Goal: Task Accomplishment & Management: Use online tool/utility

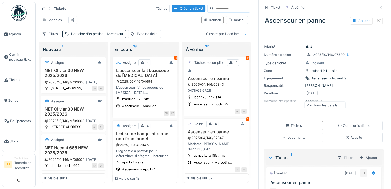
scroll to position [672, 0]
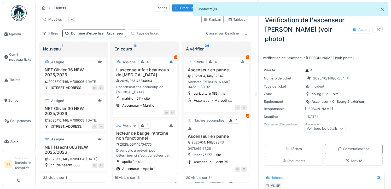
scroll to position [31, 0]
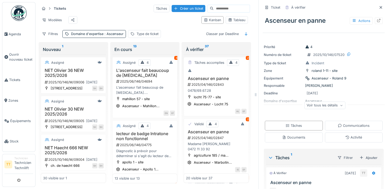
scroll to position [672, 0]
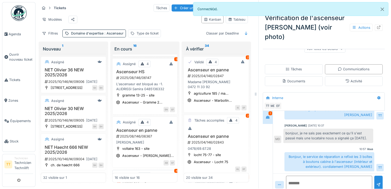
scroll to position [210, 0]
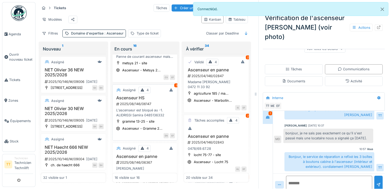
click at [125, 100] on h3 "Ascenseur HS" at bounding box center [145, 97] width 61 height 5
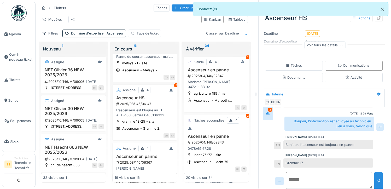
scroll to position [70, 0]
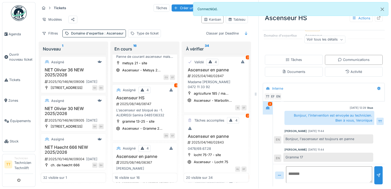
click at [307, 170] on textarea at bounding box center [329, 174] width 86 height 17
drag, startPoint x: 310, startPoint y: 171, endPoint x: 285, endPoint y: 167, distance: 25.6
click at [286, 167] on textarea "**********" at bounding box center [327, 174] width 82 height 17
paste textarea
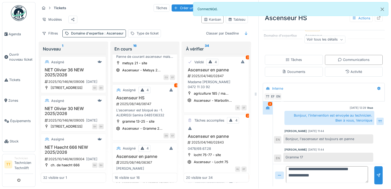
scroll to position [11, 0]
type textarea "**********"
click at [376, 173] on div at bounding box center [378, 175] width 4 height 5
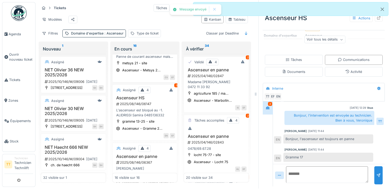
scroll to position [87, 0]
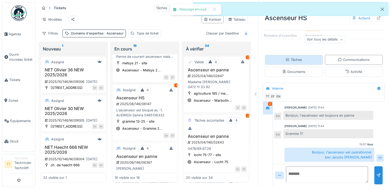
click at [310, 59] on div "Tâches" at bounding box center [294, 60] width 58 height 10
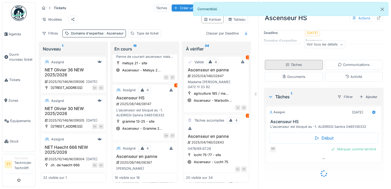
scroll to position [65, 0]
click at [350, 146] on div "Marquer comme terminé" at bounding box center [353, 149] width 49 height 7
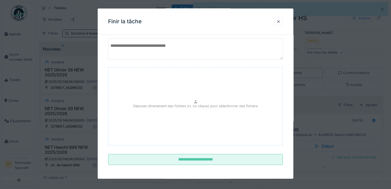
scroll to position [20, 0]
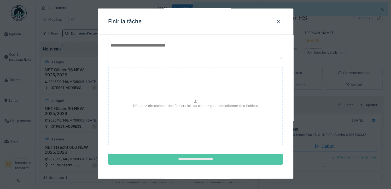
click at [234, 160] on input "**********" at bounding box center [195, 159] width 175 height 11
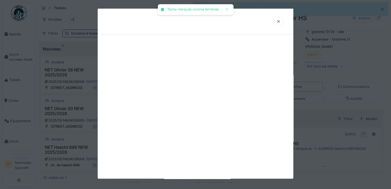
scroll to position [0, 0]
